Goal: Find specific page/section: Find specific page/section

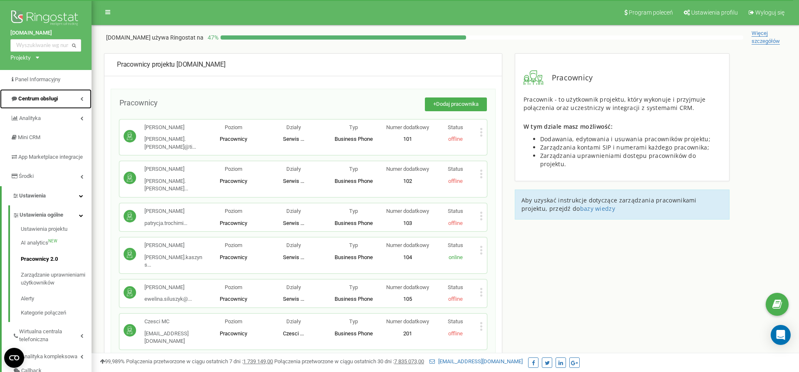
click at [34, 103] on link "Centrum obsługi" at bounding box center [46, 99] width 92 height 20
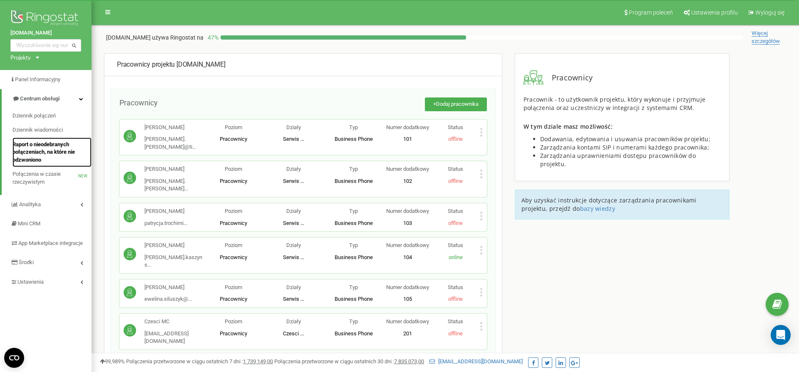
click at [49, 151] on span "Raport o nieodebranych połączeniach, na które nie odzwoniono" at bounding box center [49, 152] width 75 height 23
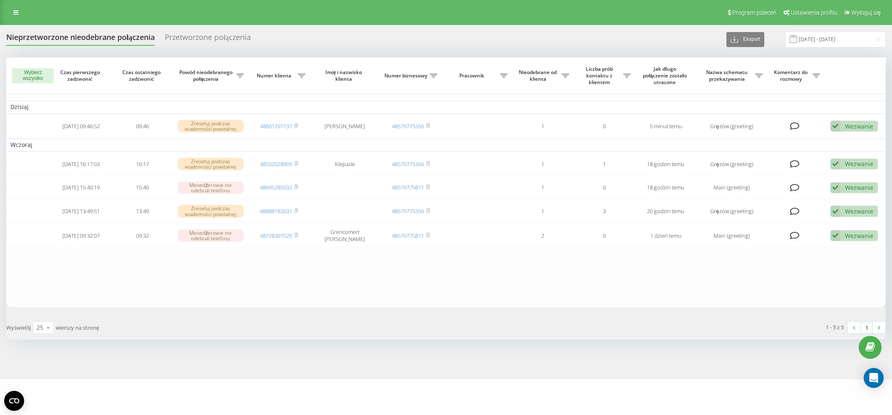
click at [441, 26] on div "Nieprzetworzone nieodebrane połączenia Przetworzone połączenia Eksport .csv .xl…" at bounding box center [446, 202] width 892 height 354
